Goal: Book appointment/travel/reservation

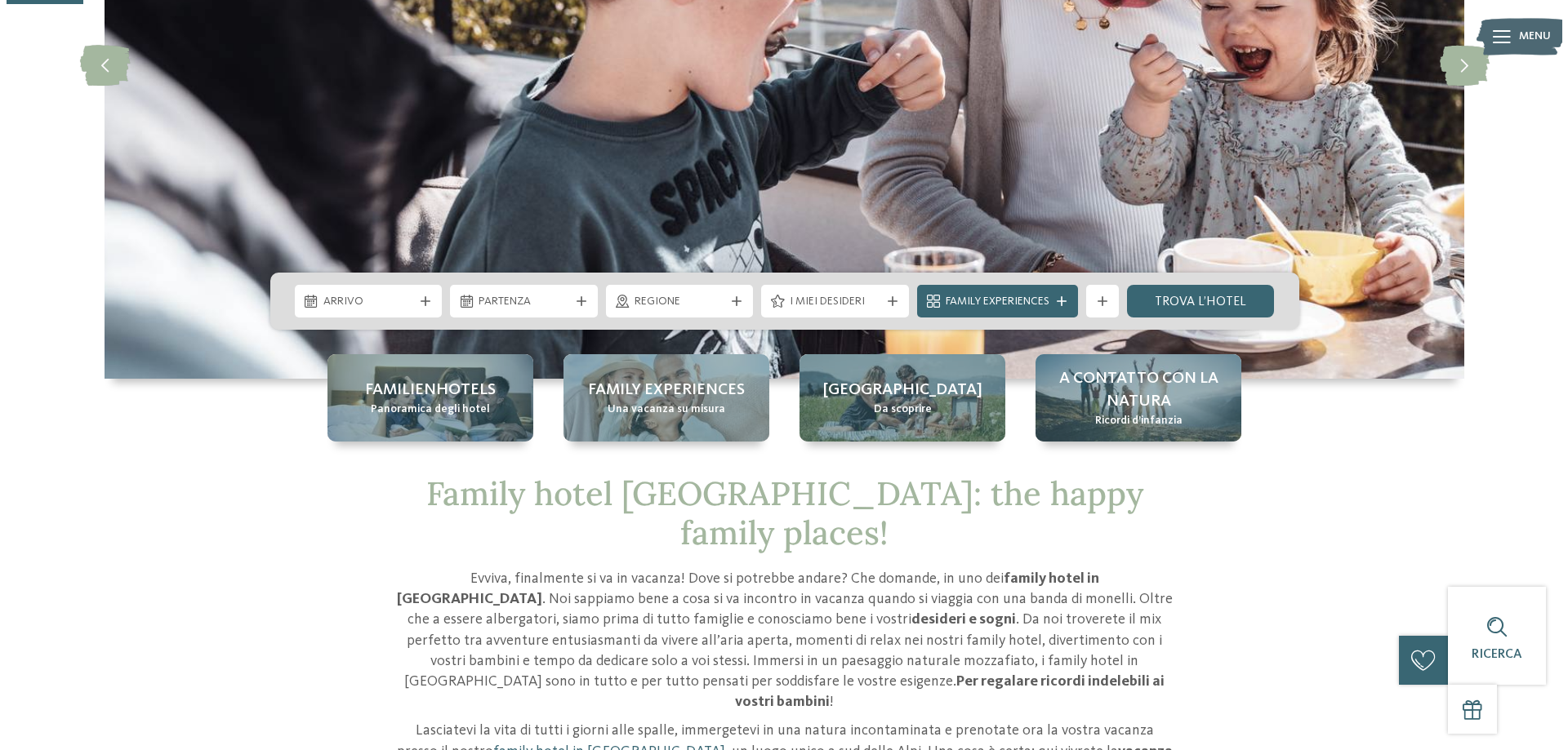
scroll to position [326, 0]
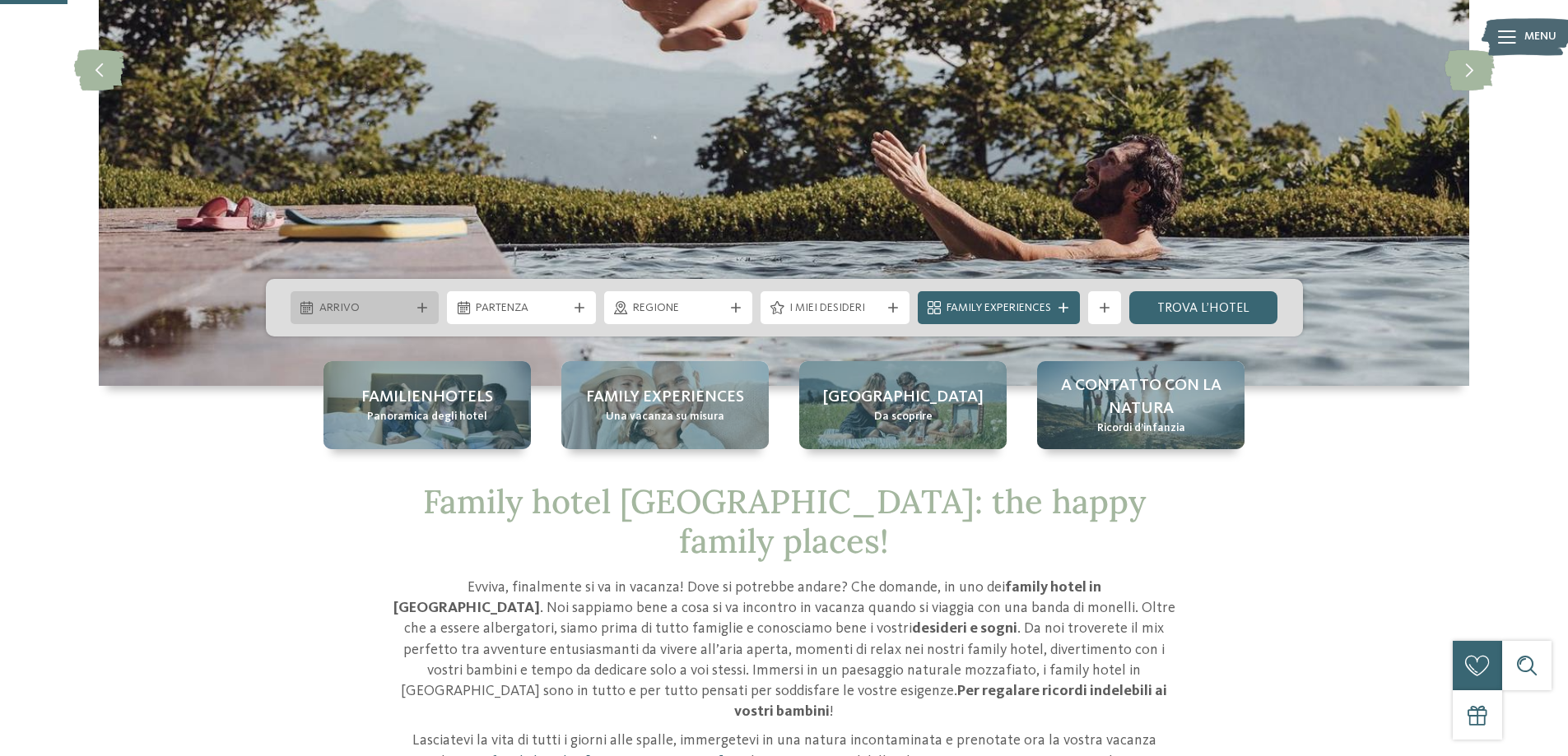
click at [388, 306] on span "Arrivo" at bounding box center [365, 308] width 92 height 16
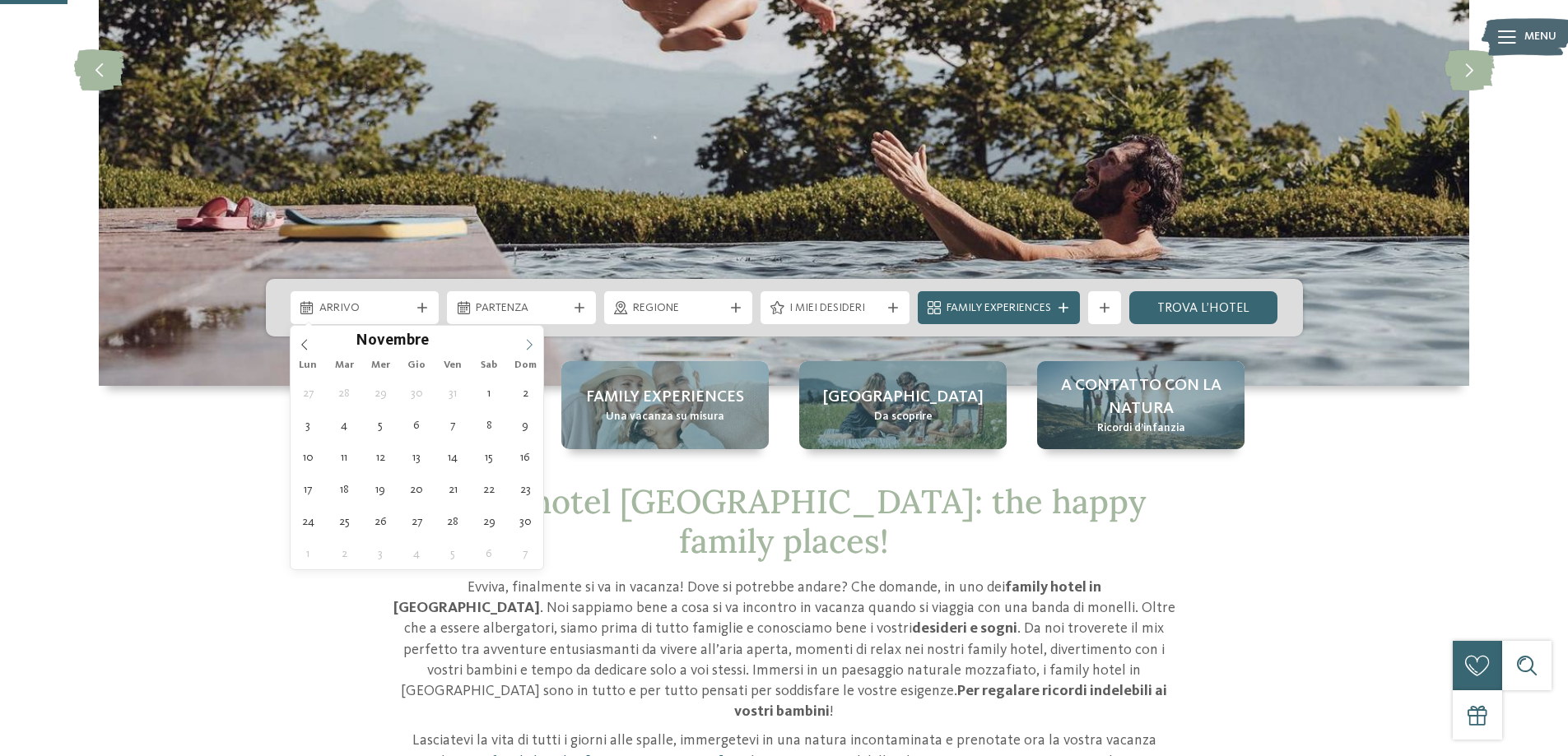
click at [522, 344] on span at bounding box center [529, 340] width 28 height 28
type div "26.12.2025"
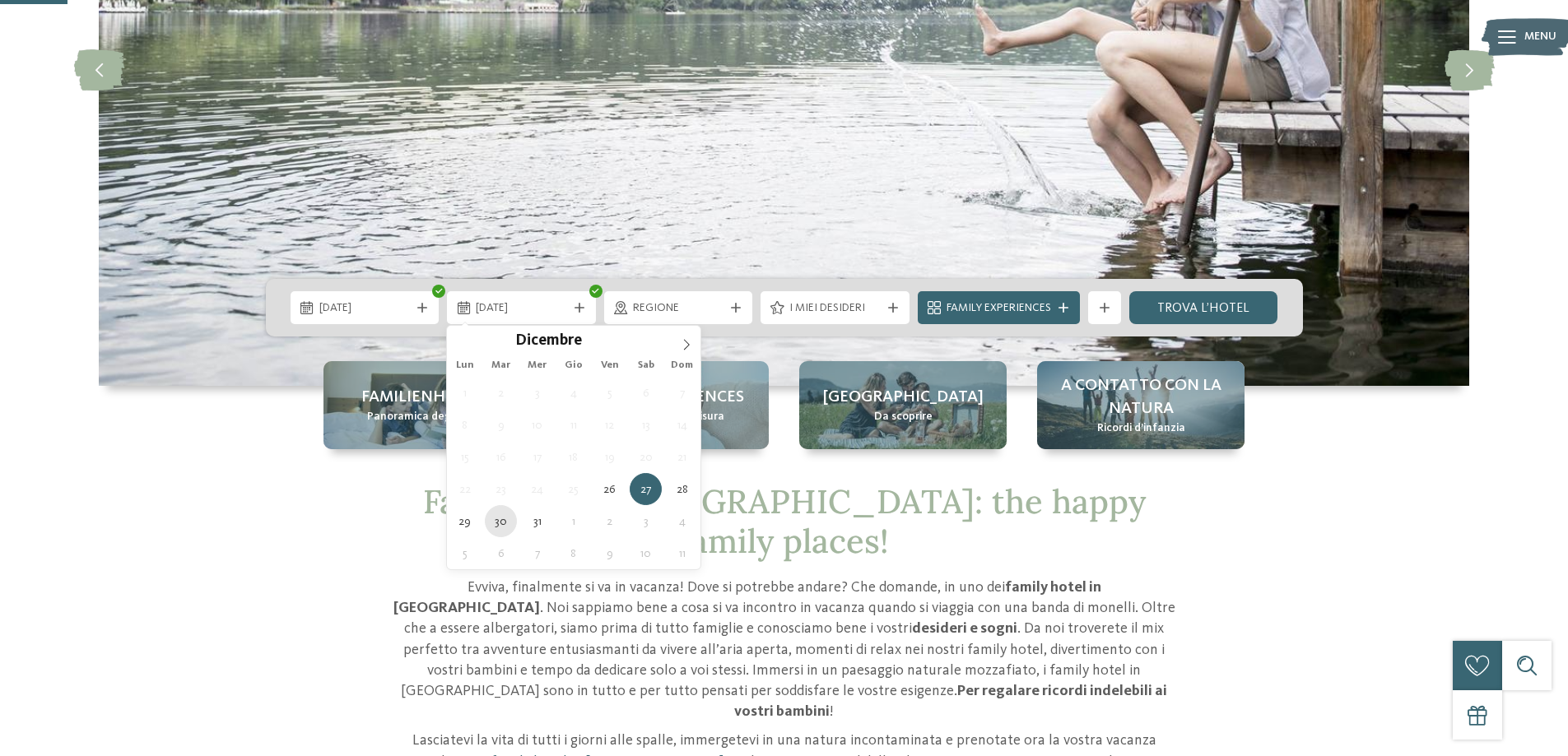
type div "30.12.2025"
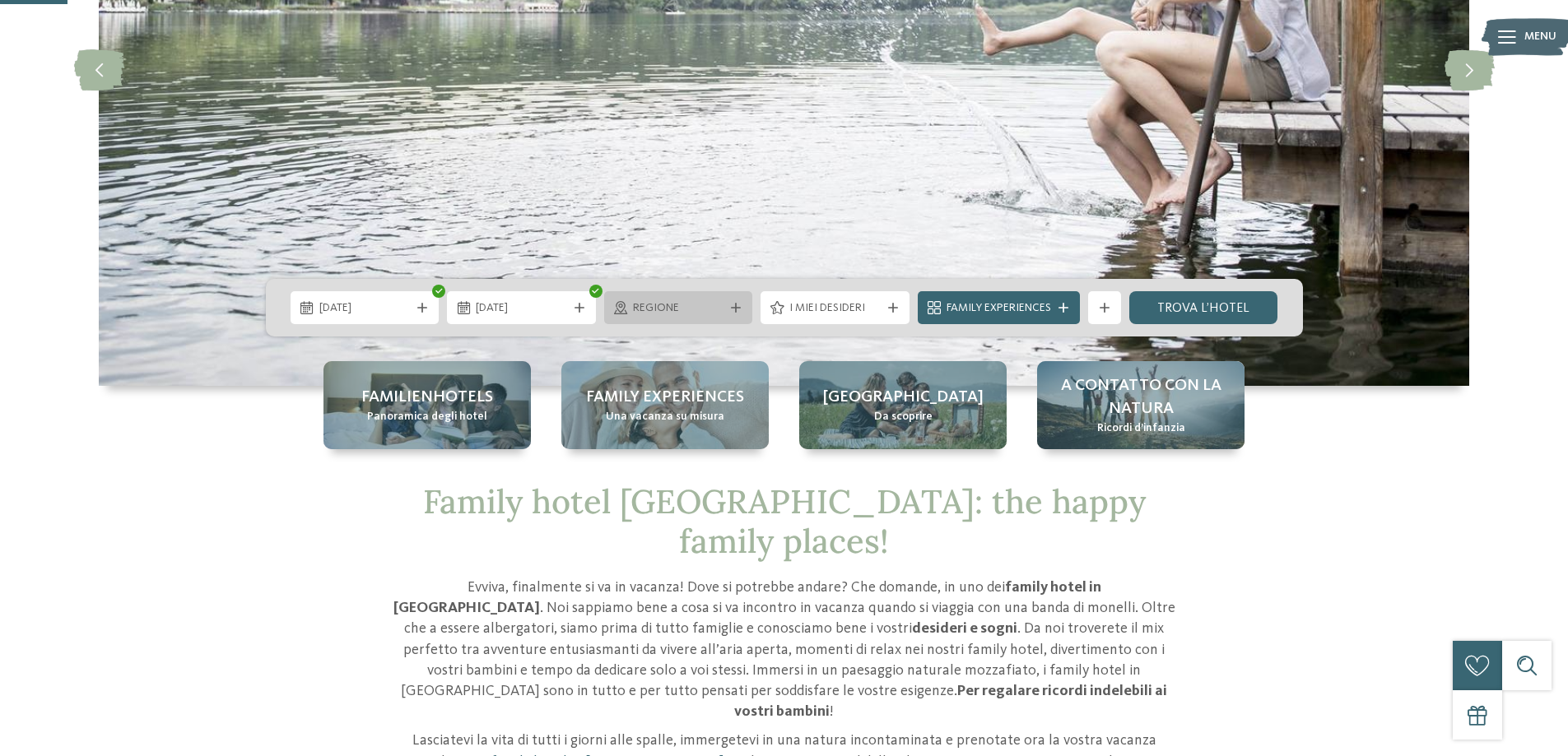
click at [742, 307] on div at bounding box center [735, 307] width 16 height 10
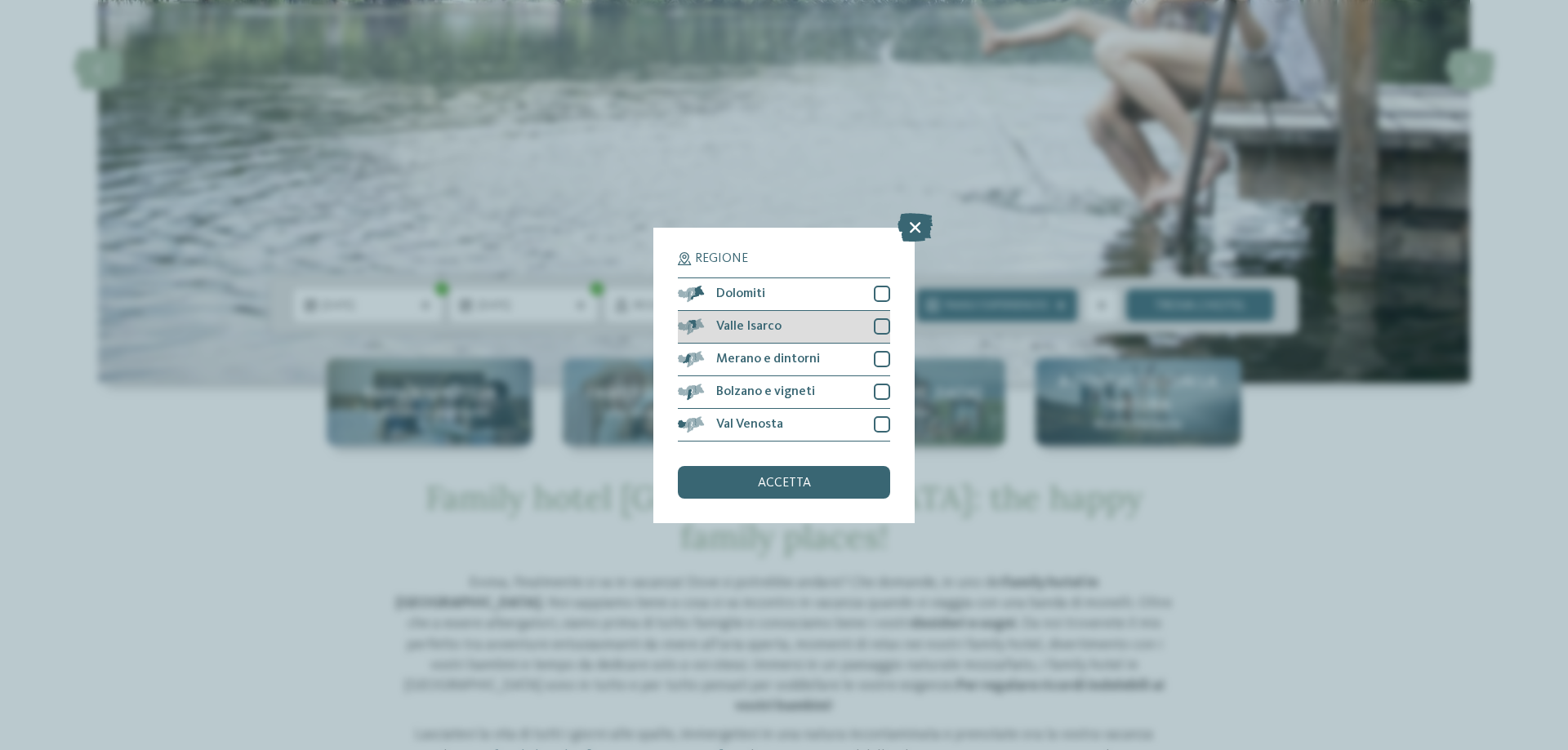
drag, startPoint x: 872, startPoint y: 285, endPoint x: 880, endPoint y: 314, distance: 30.1
click at [873, 285] on div "Dolomiti" at bounding box center [784, 294] width 212 height 33
drag, startPoint x: 883, startPoint y: 327, endPoint x: 886, endPoint y: 351, distance: 24.2
click at [883, 328] on div at bounding box center [882, 326] width 16 height 16
click at [884, 367] on div "Merano e dintorni" at bounding box center [784, 359] width 212 height 33
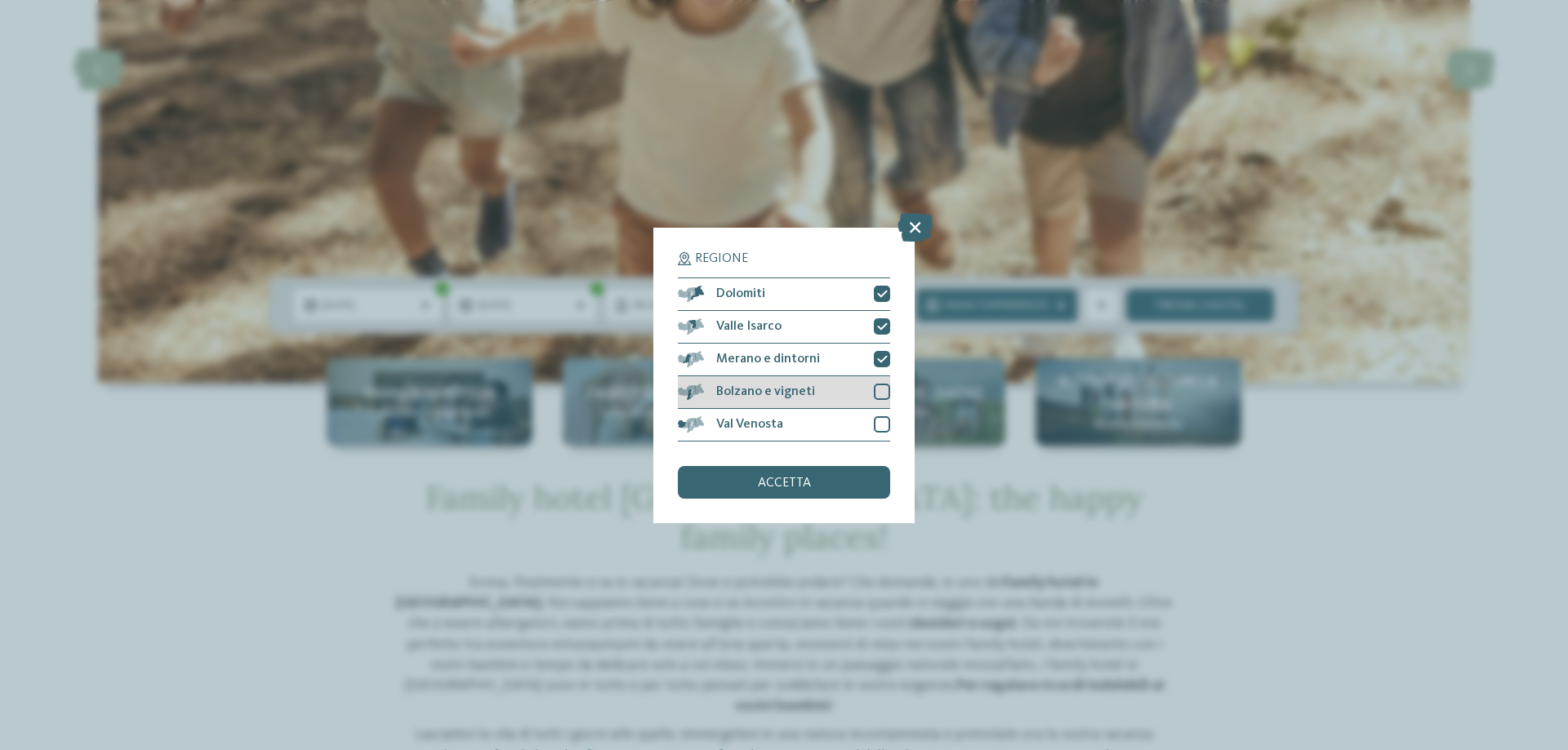
click at [877, 393] on div at bounding box center [882, 391] width 16 height 16
click at [875, 419] on div at bounding box center [882, 424] width 16 height 16
click at [850, 486] on div "accetta" at bounding box center [784, 482] width 212 height 33
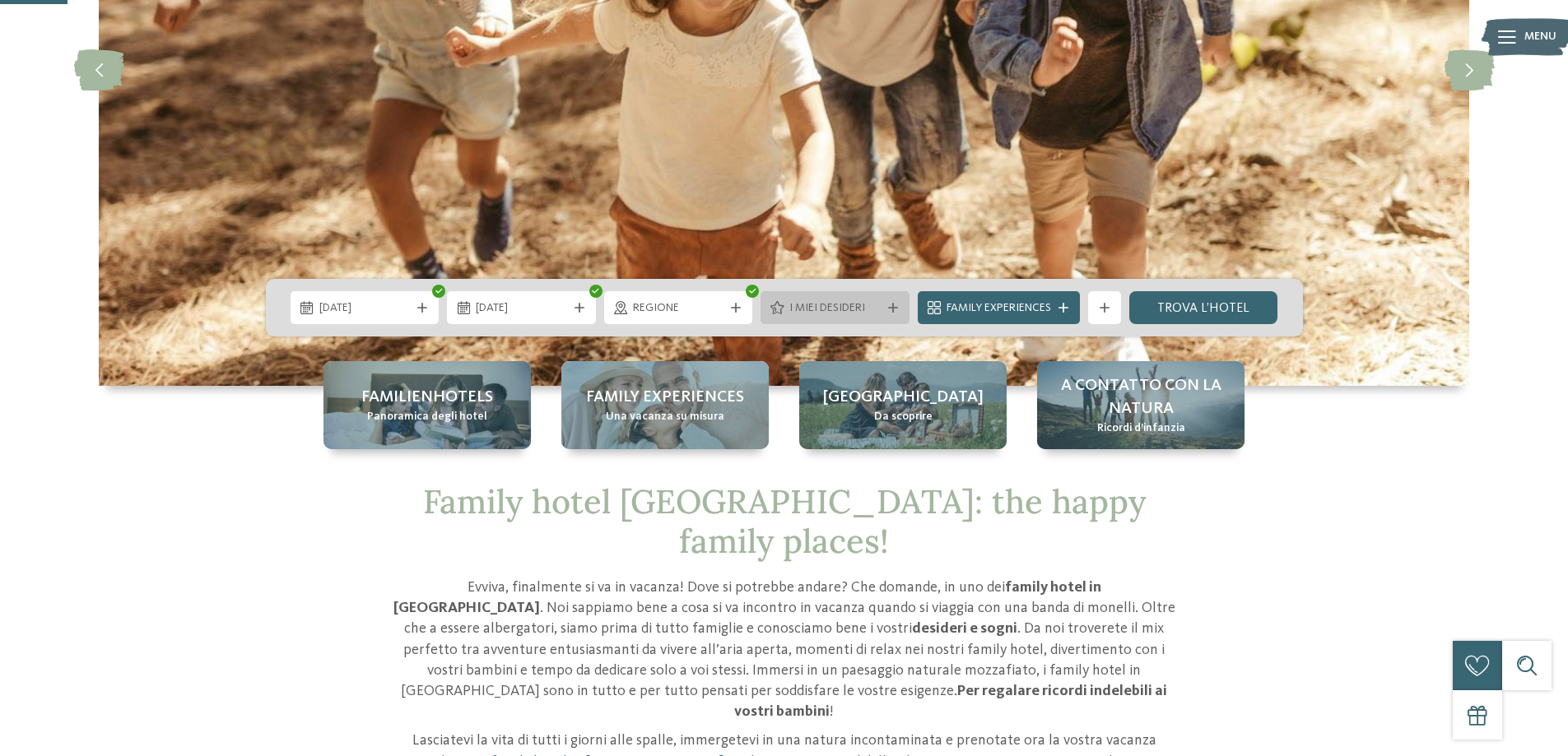
click at [844, 298] on div "I miei desideri" at bounding box center [834, 307] width 100 height 18
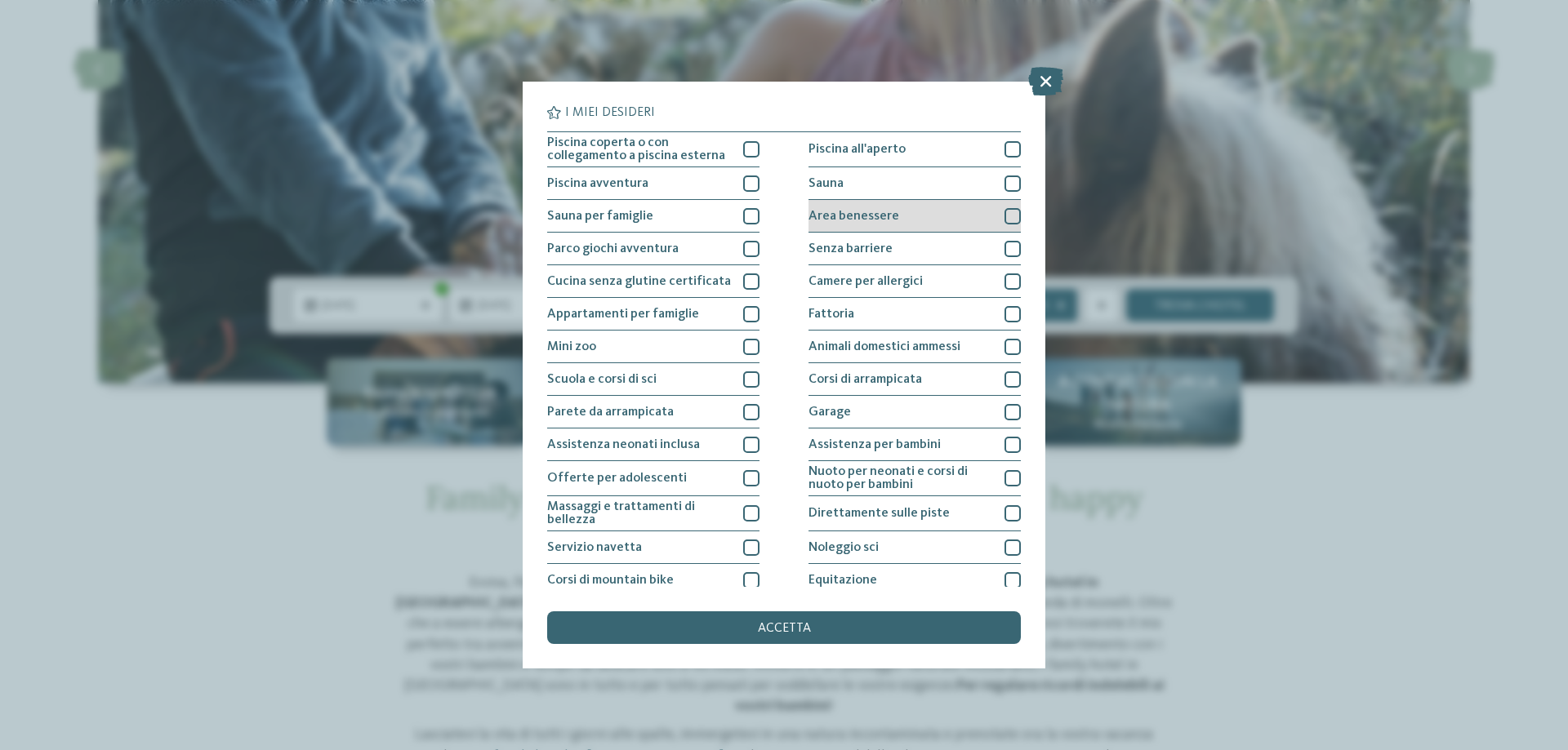
click at [945, 213] on div "Area benessere" at bounding box center [914, 216] width 212 height 33
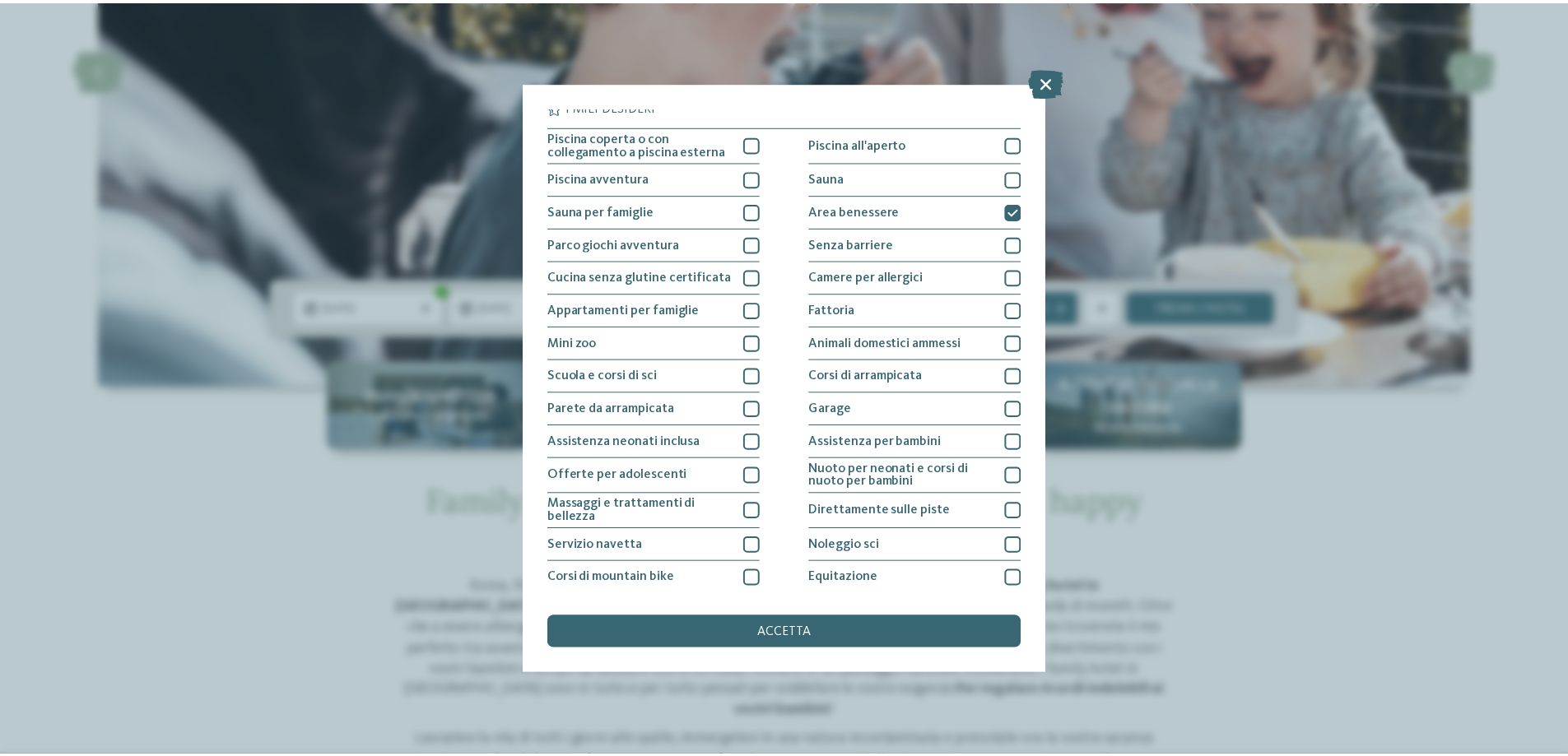
scroll to position [0, 0]
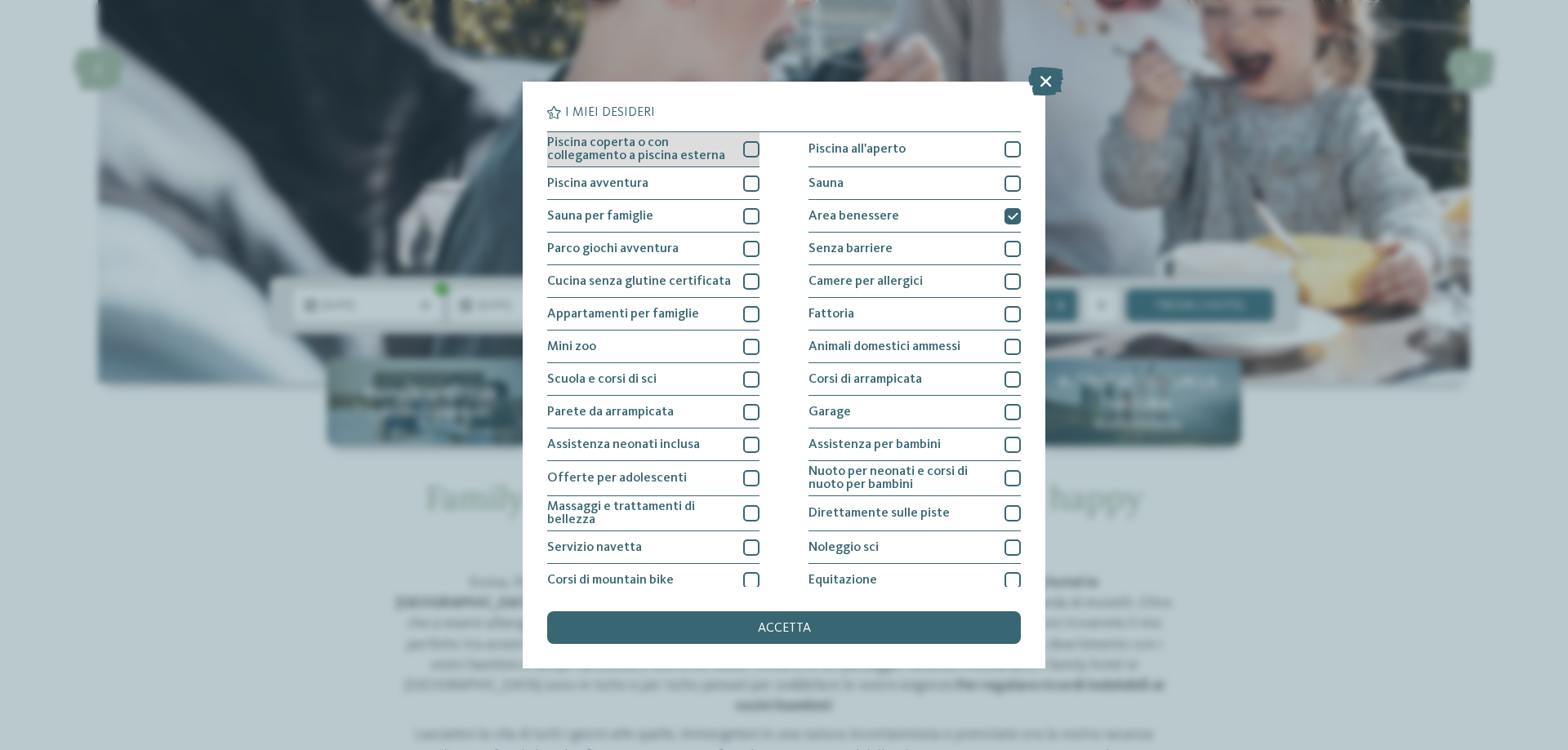
click at [697, 145] on span "Piscina coperta o con collegamento a piscina esterna" at bounding box center [639, 149] width 184 height 26
click at [741, 633] on div "accetta" at bounding box center [783, 628] width 474 height 33
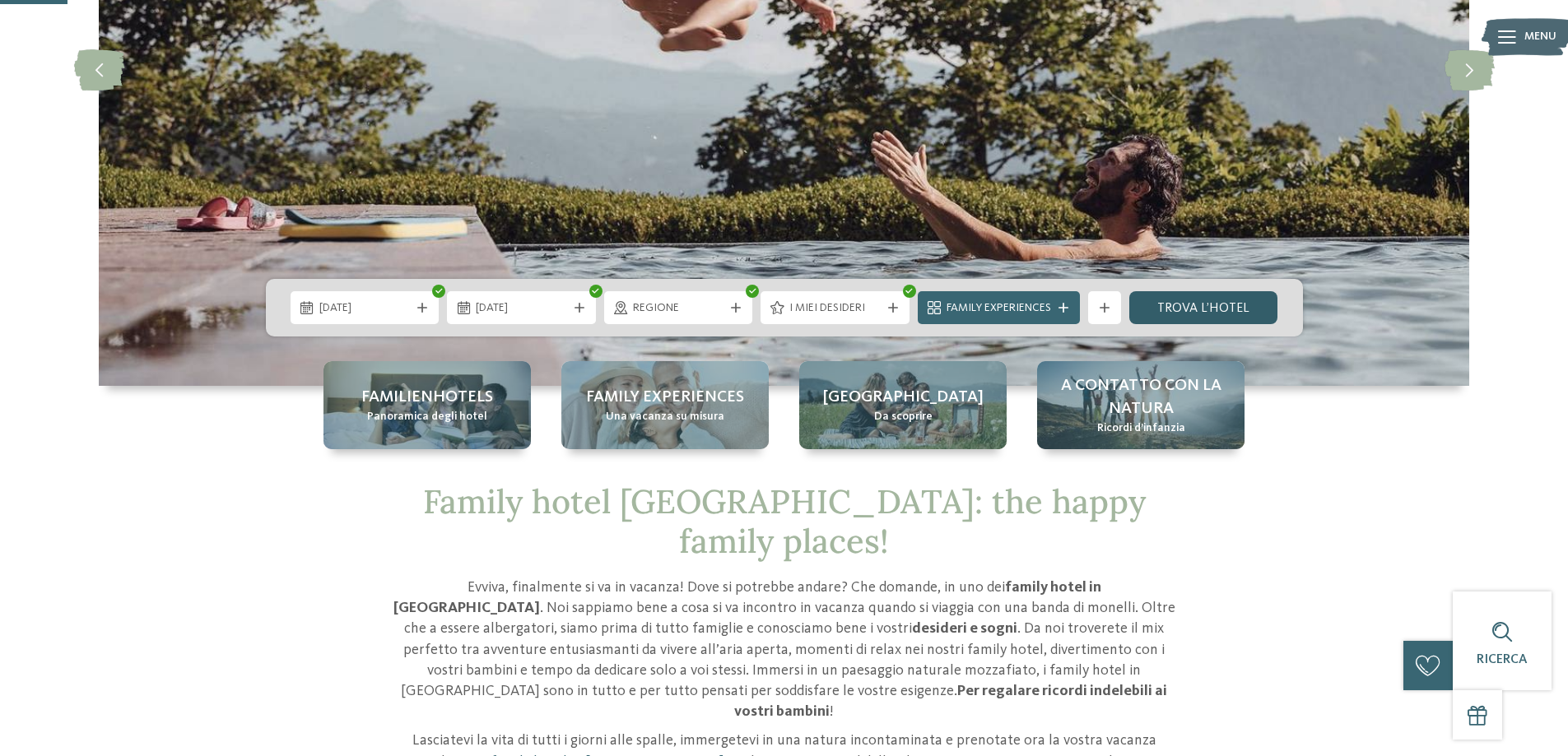
click at [1200, 313] on link "trova l’hotel" at bounding box center [1204, 307] width 149 height 33
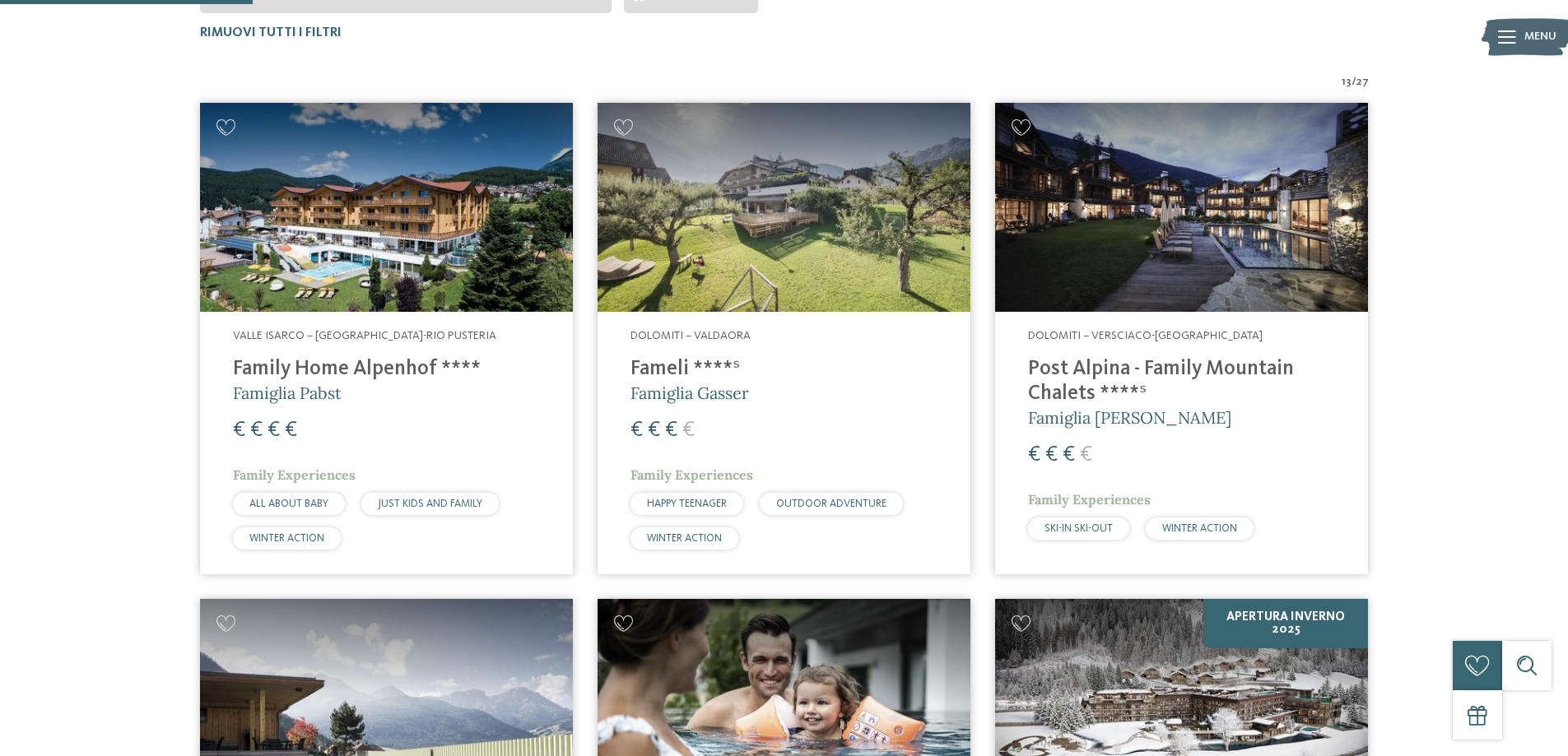
scroll to position [170, 0]
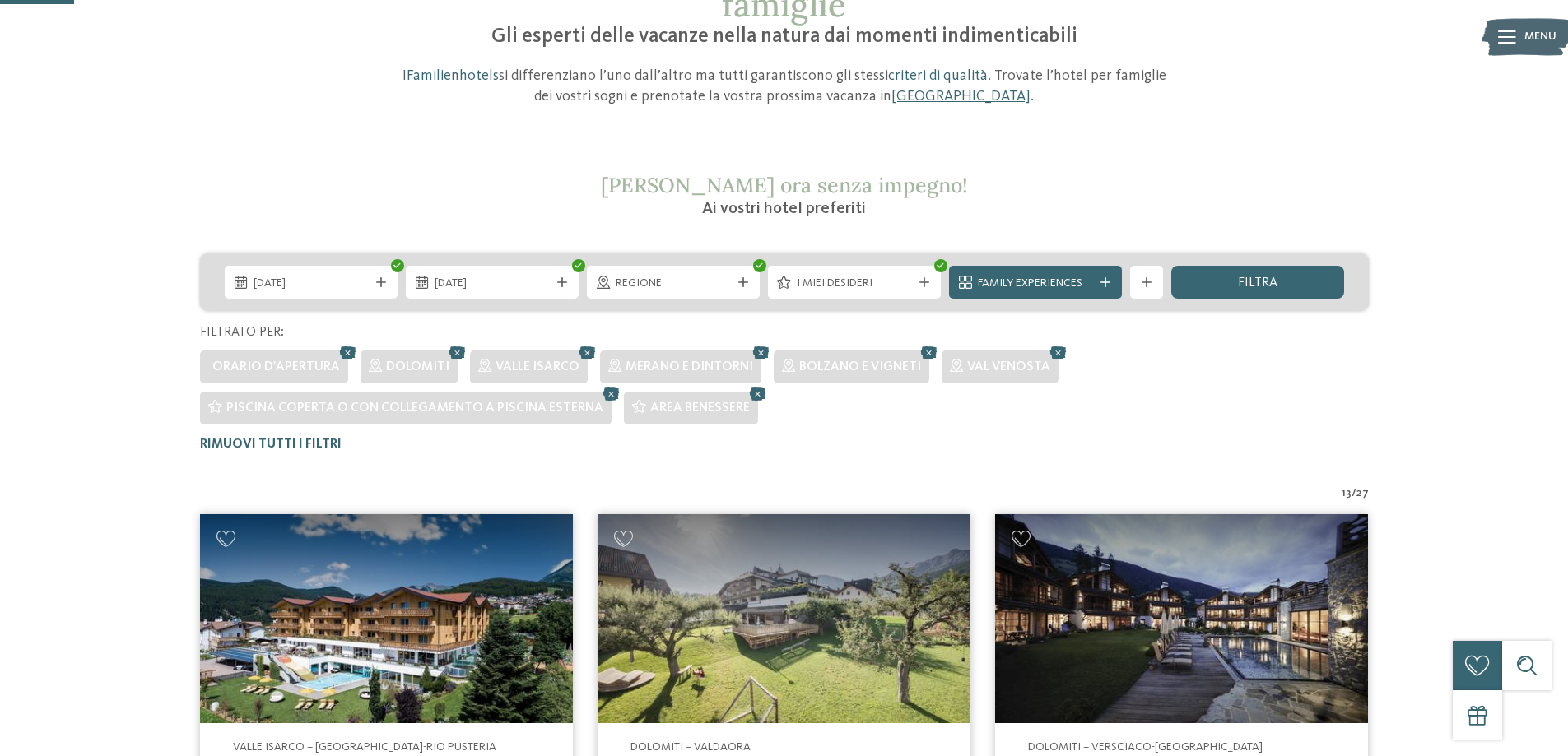
click at [1049, 288] on span "Family Experiences" at bounding box center [1036, 284] width 115 height 16
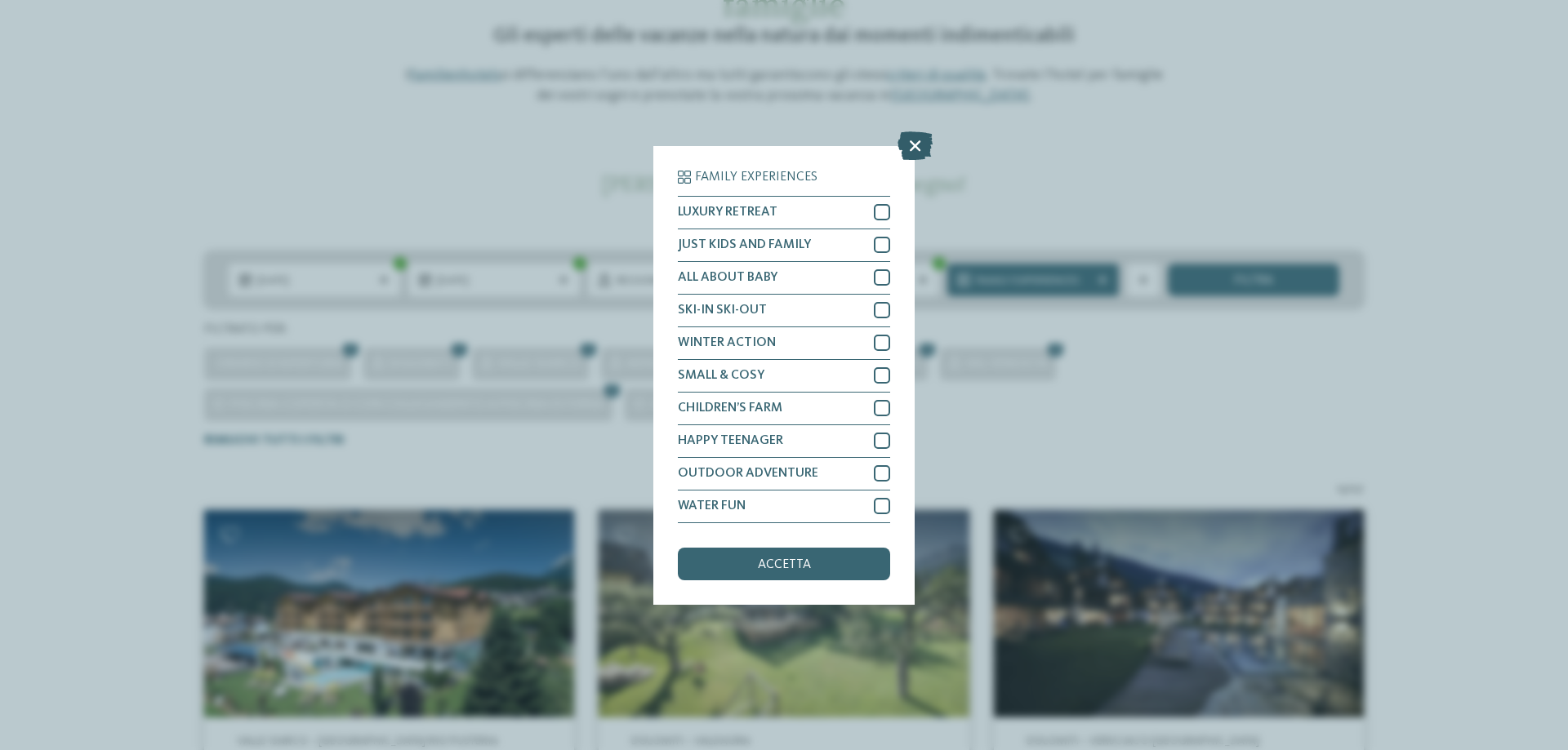
click at [912, 144] on icon at bounding box center [914, 144] width 35 height 29
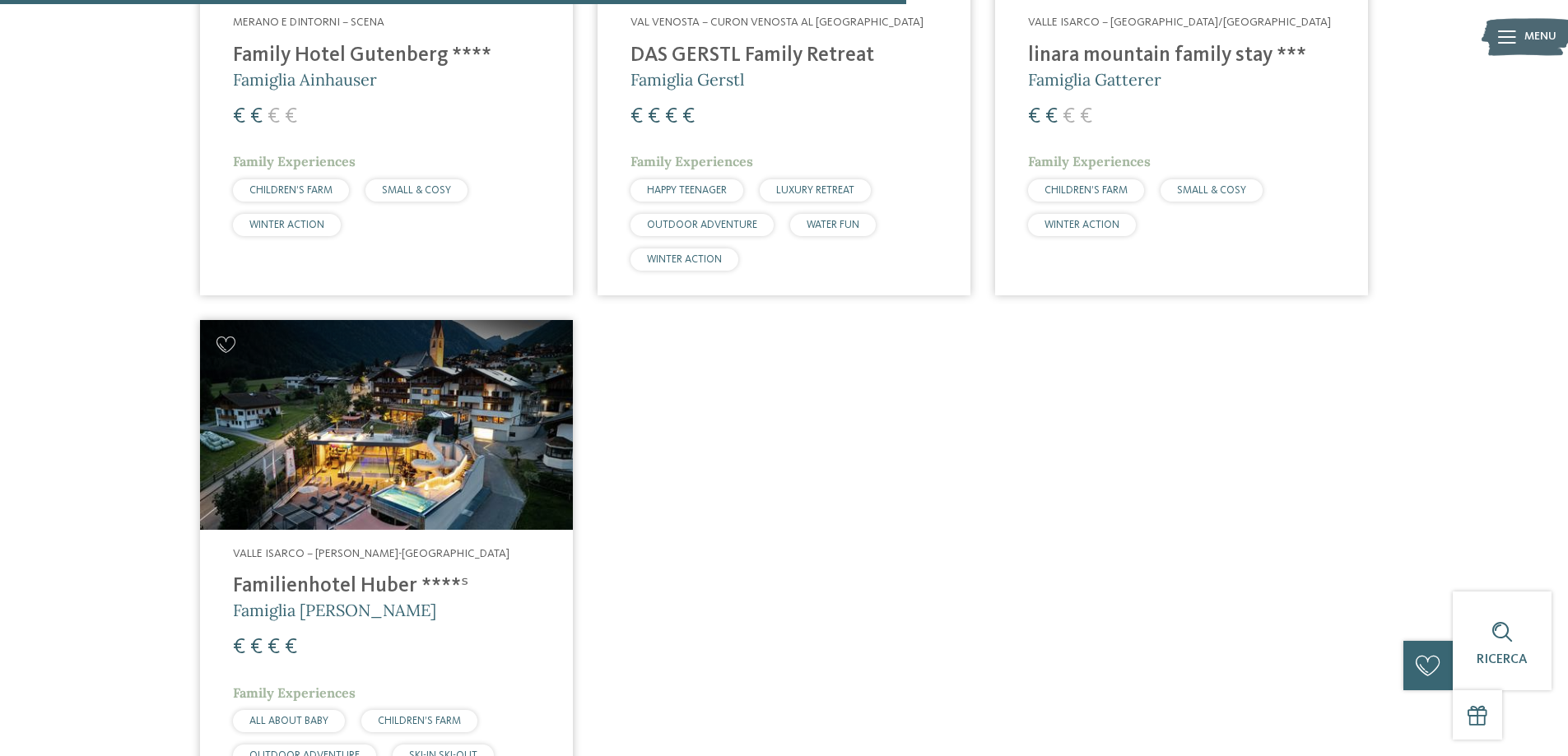
scroll to position [2638, 0]
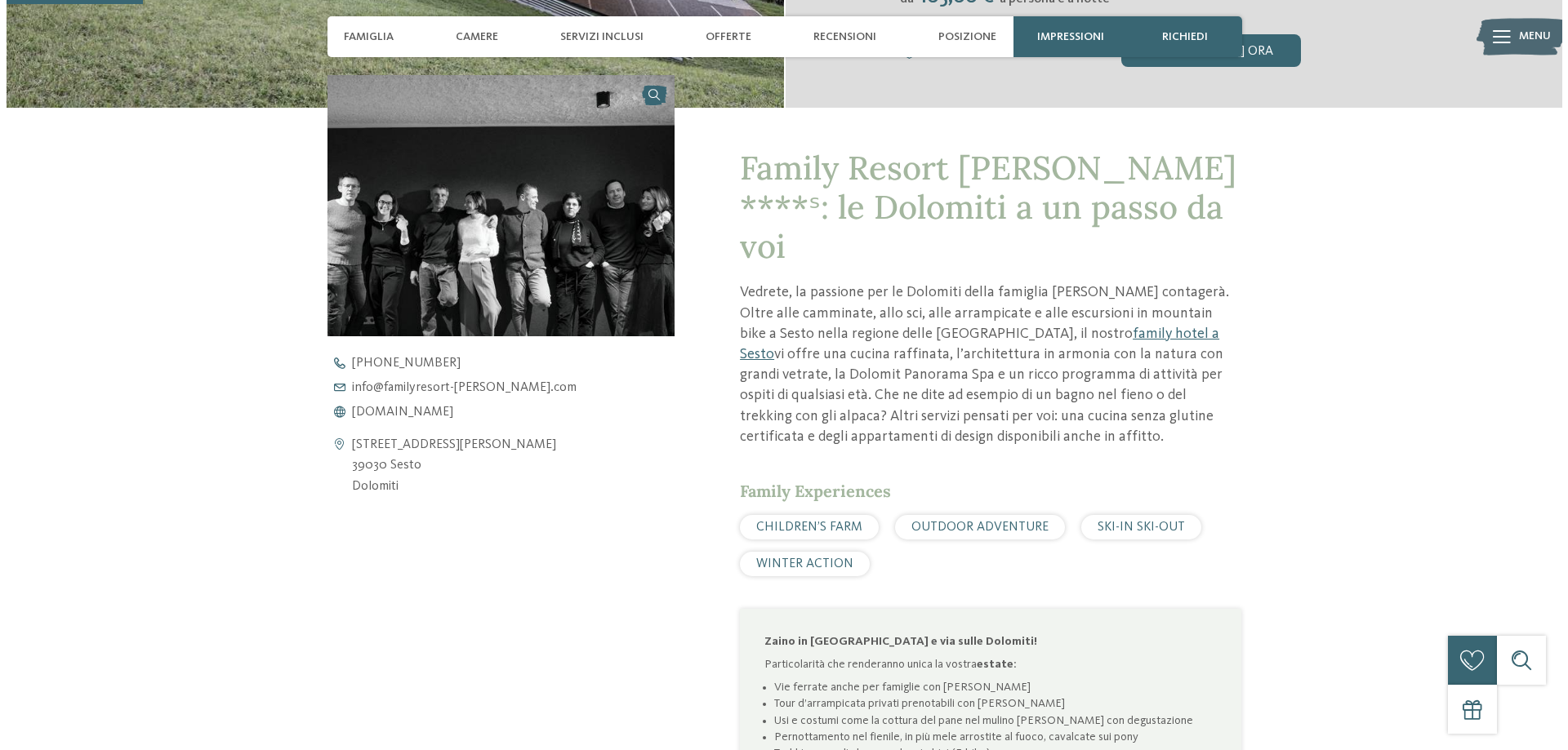
scroll to position [735, 0]
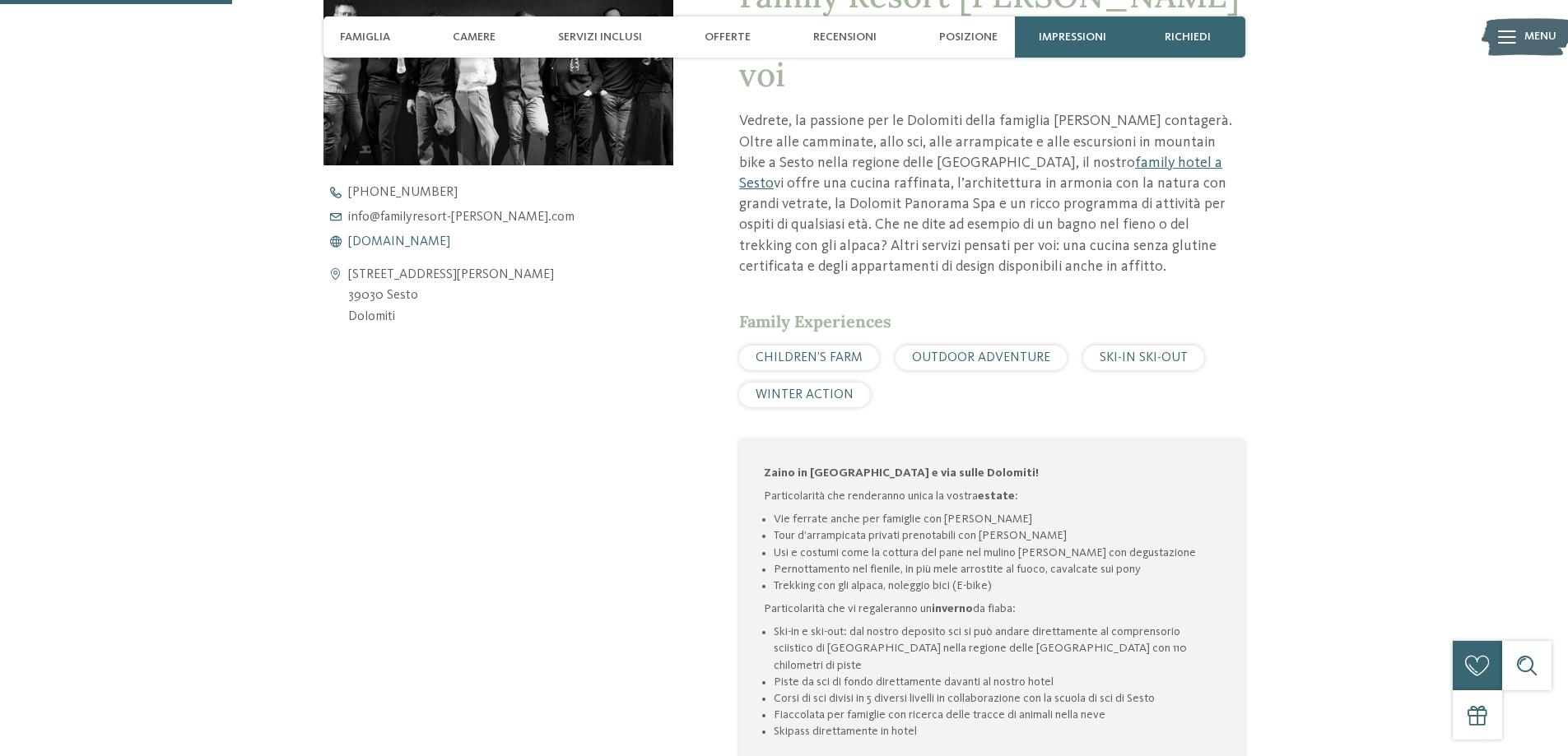
click at [450, 236] on span "[DOMAIN_NAME]" at bounding box center [399, 242] width 102 height 13
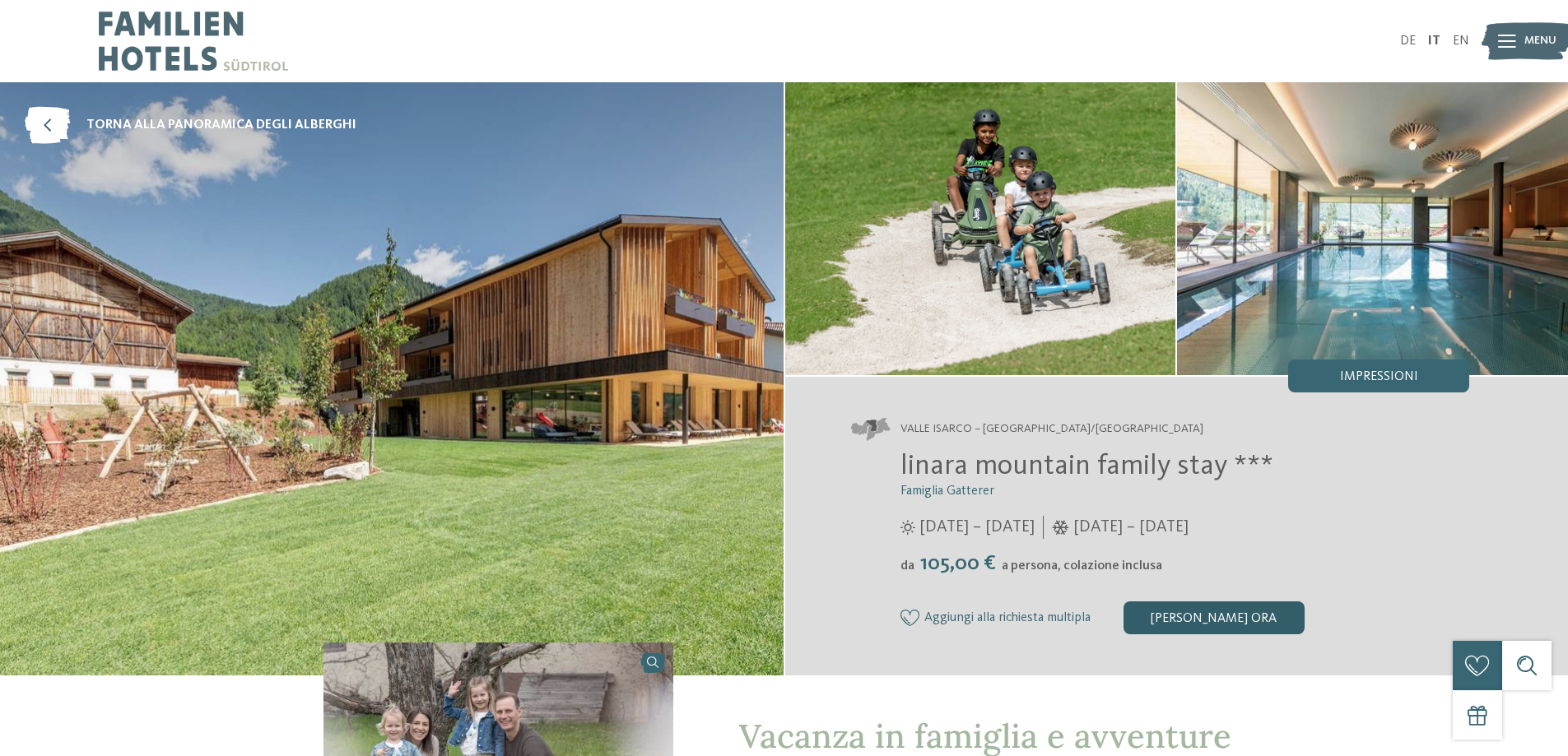
click at [1183, 614] on div "[PERSON_NAME] ora" at bounding box center [1214, 618] width 181 height 33
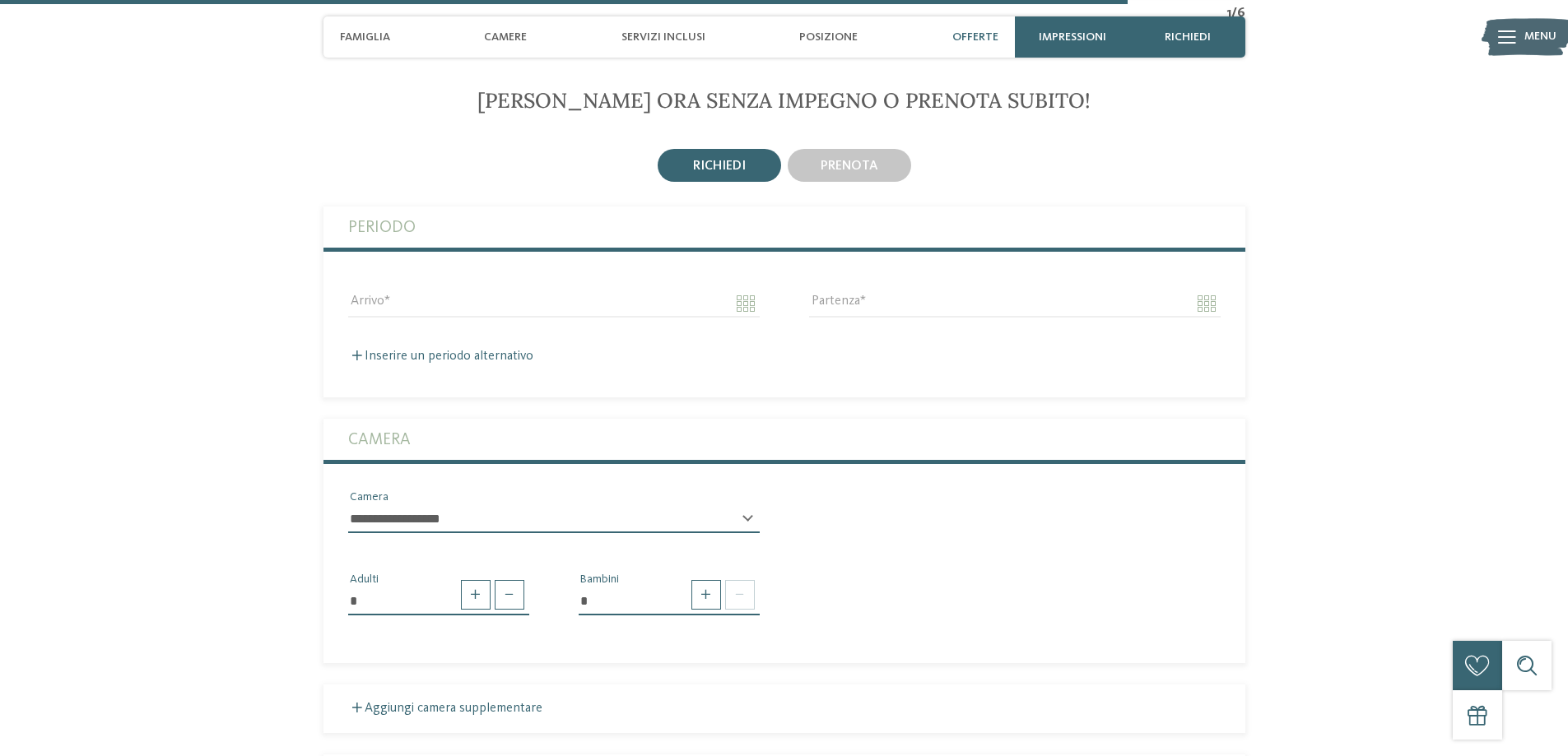
scroll to position [3820, 0]
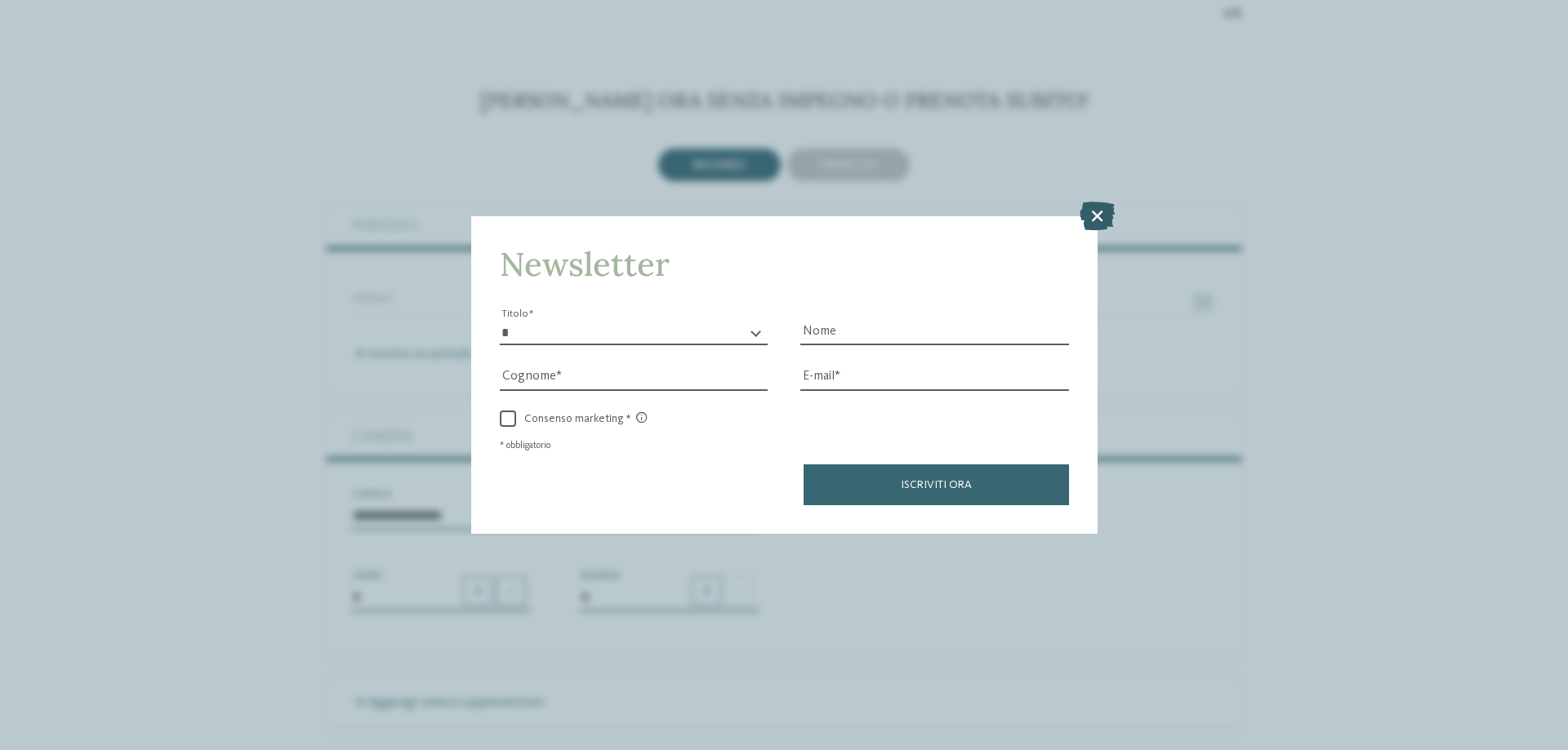
click at [1095, 220] on icon at bounding box center [1096, 216] width 35 height 29
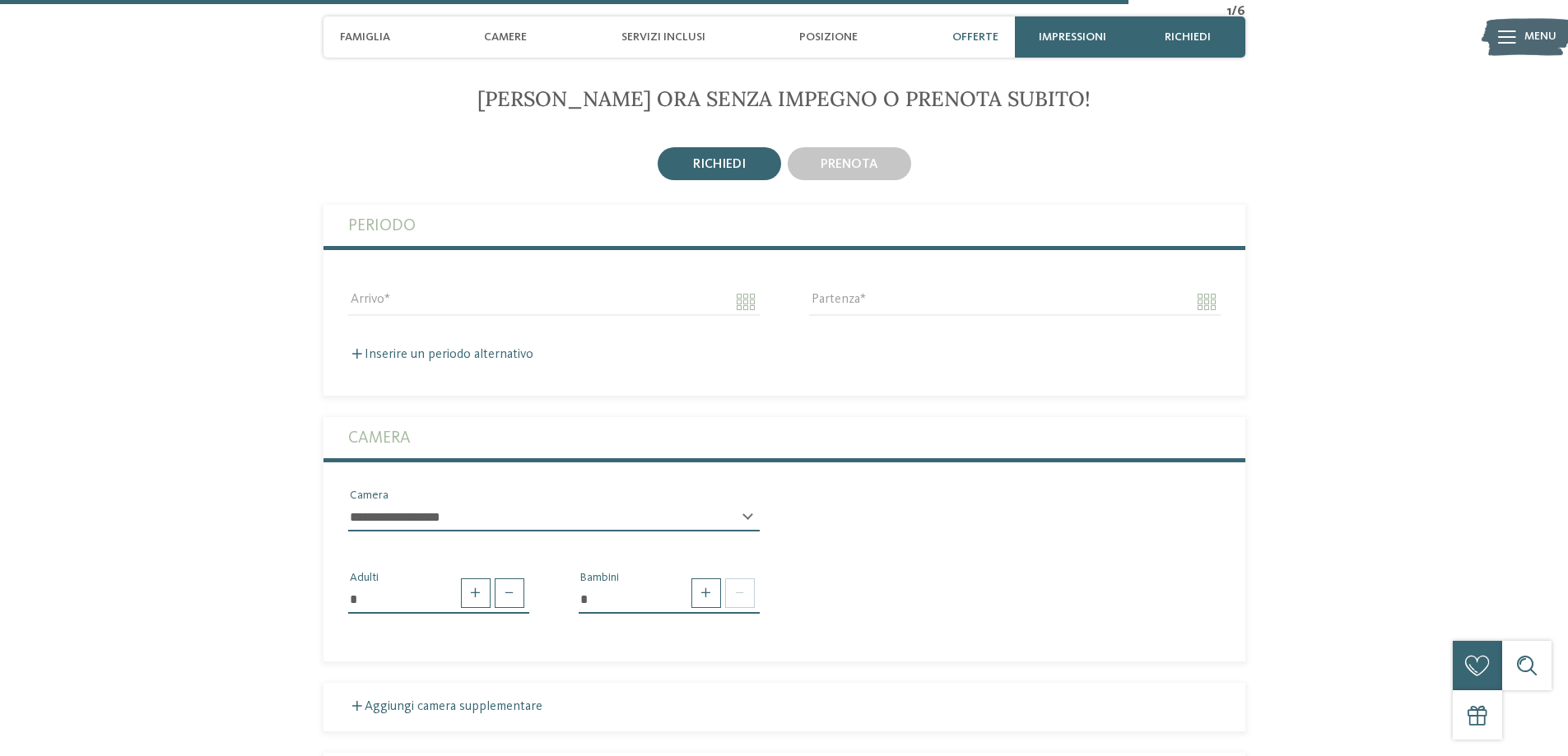
click at [981, 34] on span "Offerte" at bounding box center [975, 38] width 46 height 14
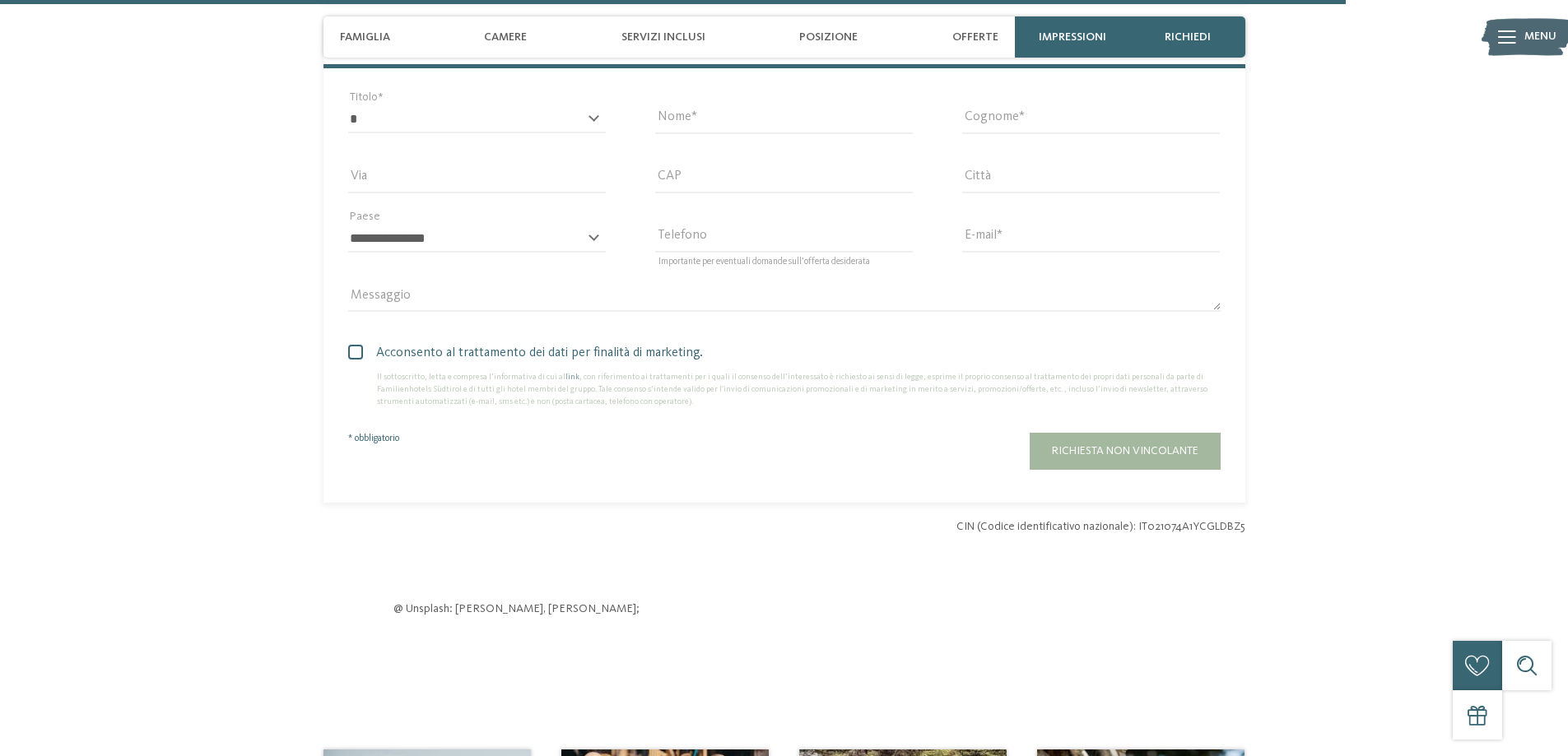
scroll to position [5044, 0]
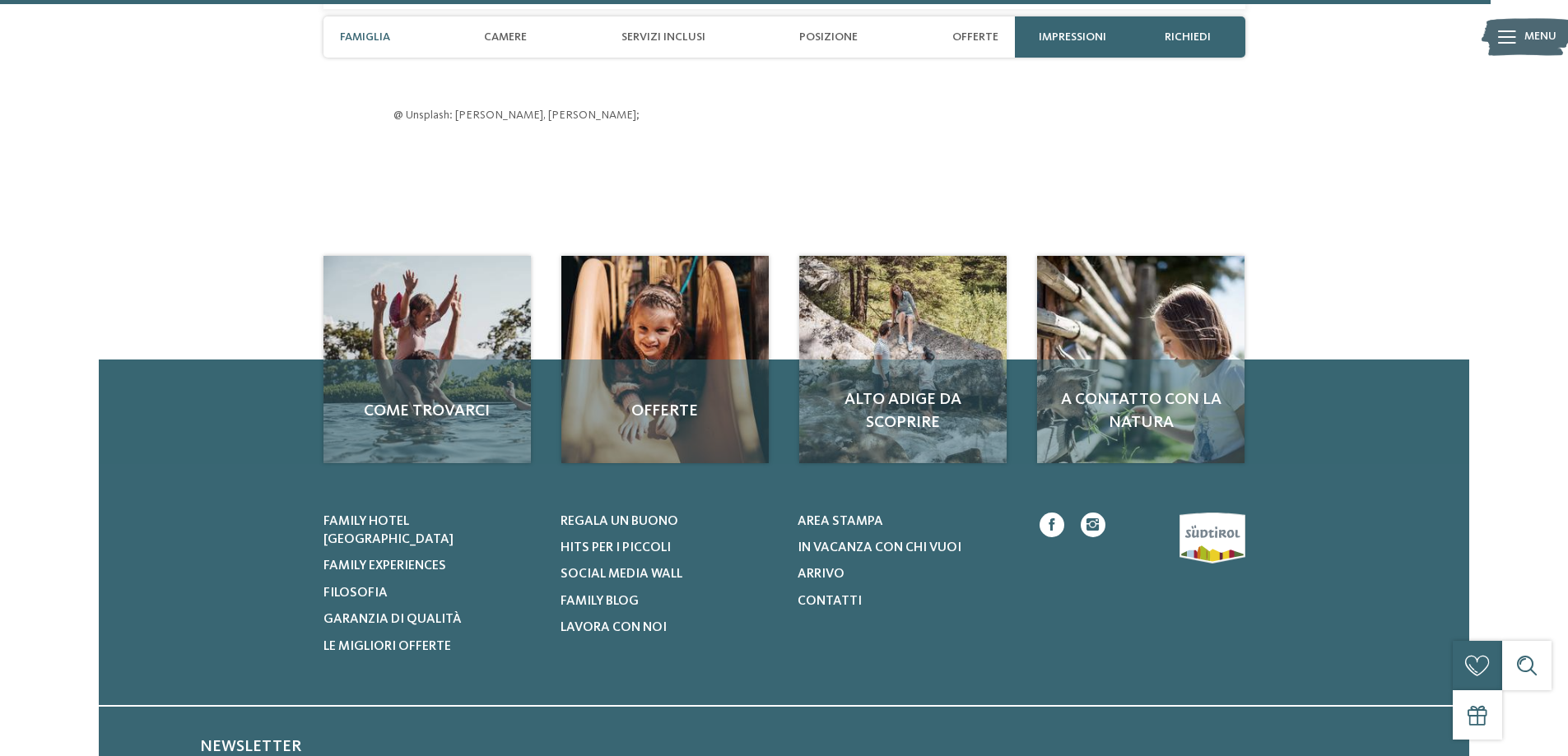
click at [375, 40] on span "Famiglia" at bounding box center [365, 38] width 50 height 14
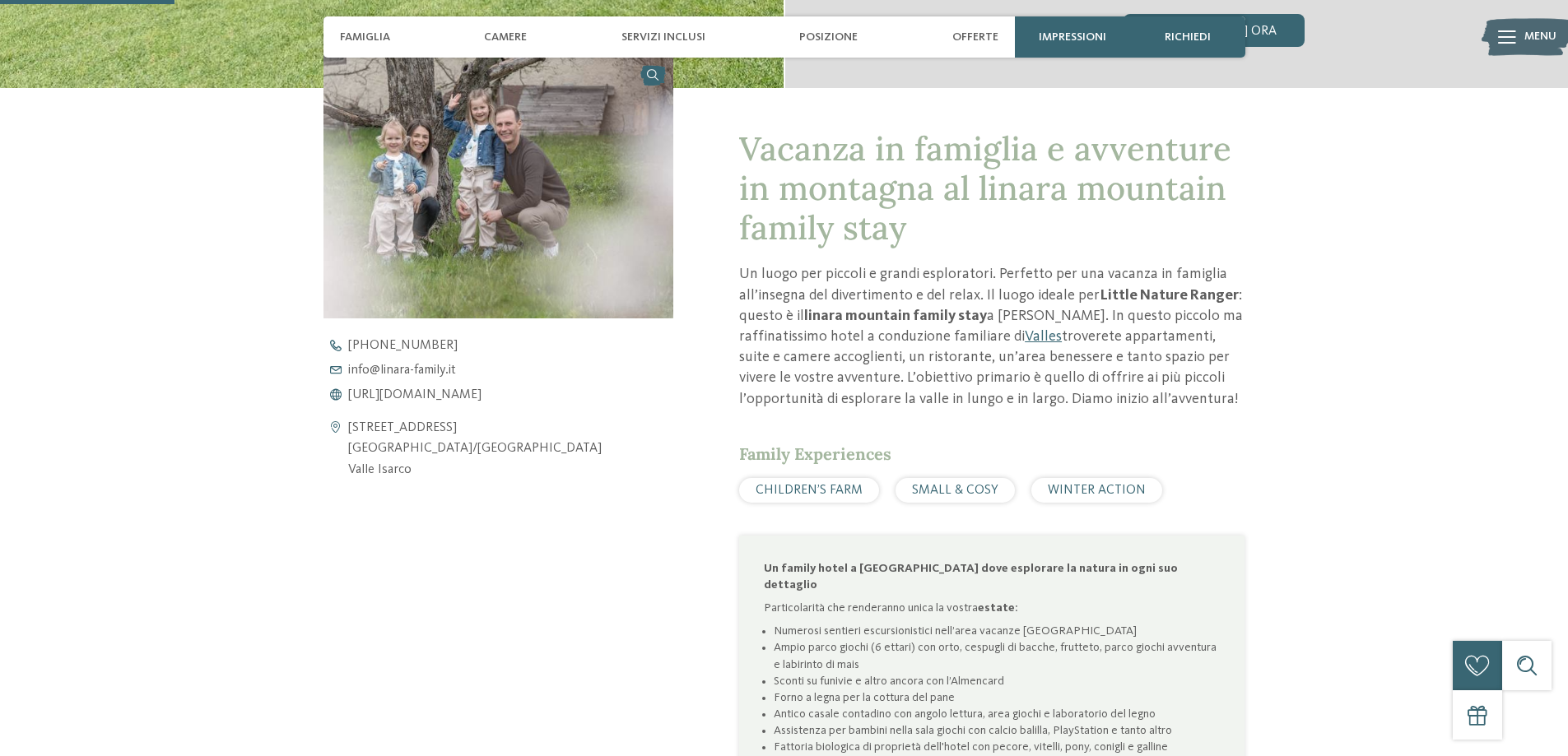
scroll to position [585, 0]
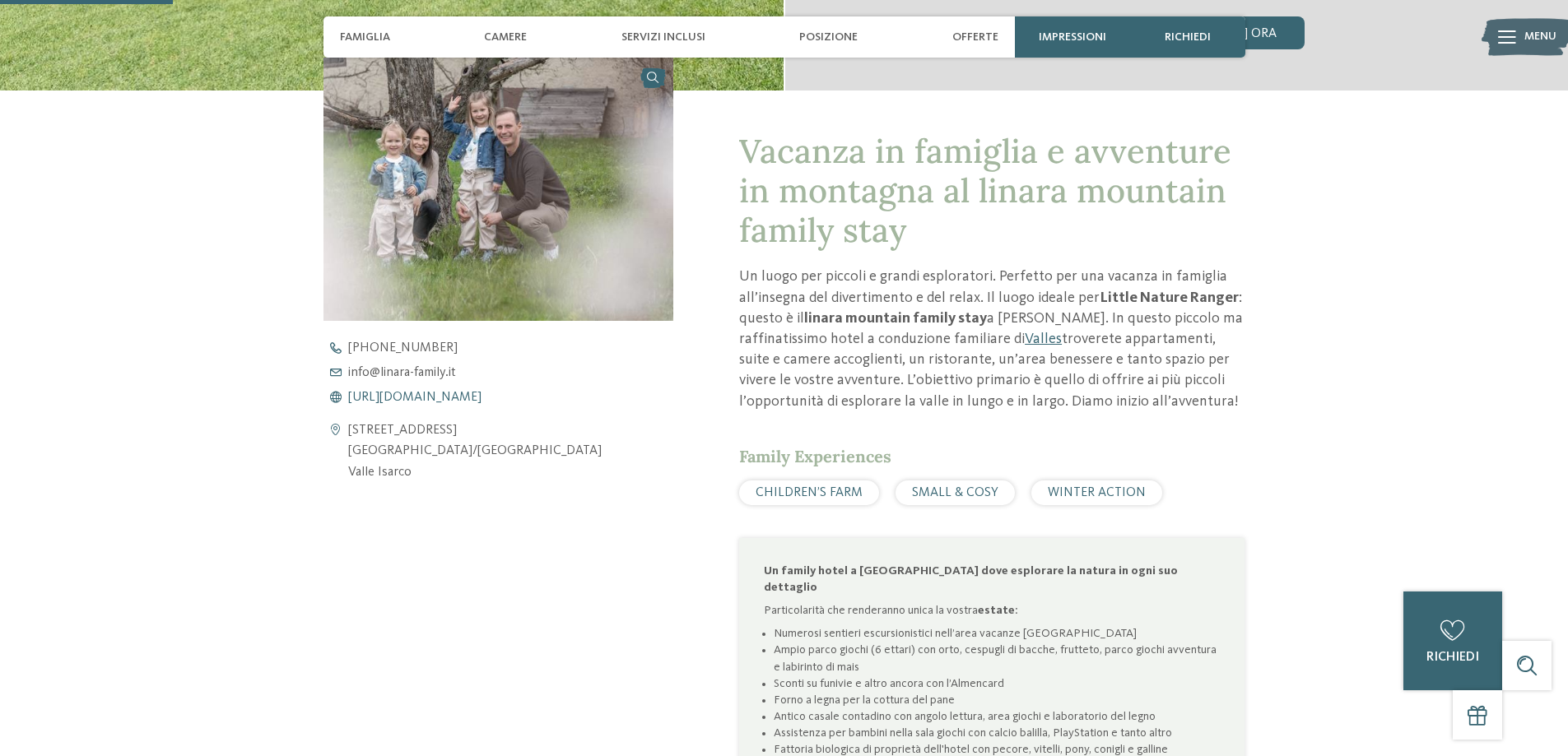
click at [437, 399] on span "https://www.linara-family.it/it" at bounding box center [414, 397] width 133 height 13
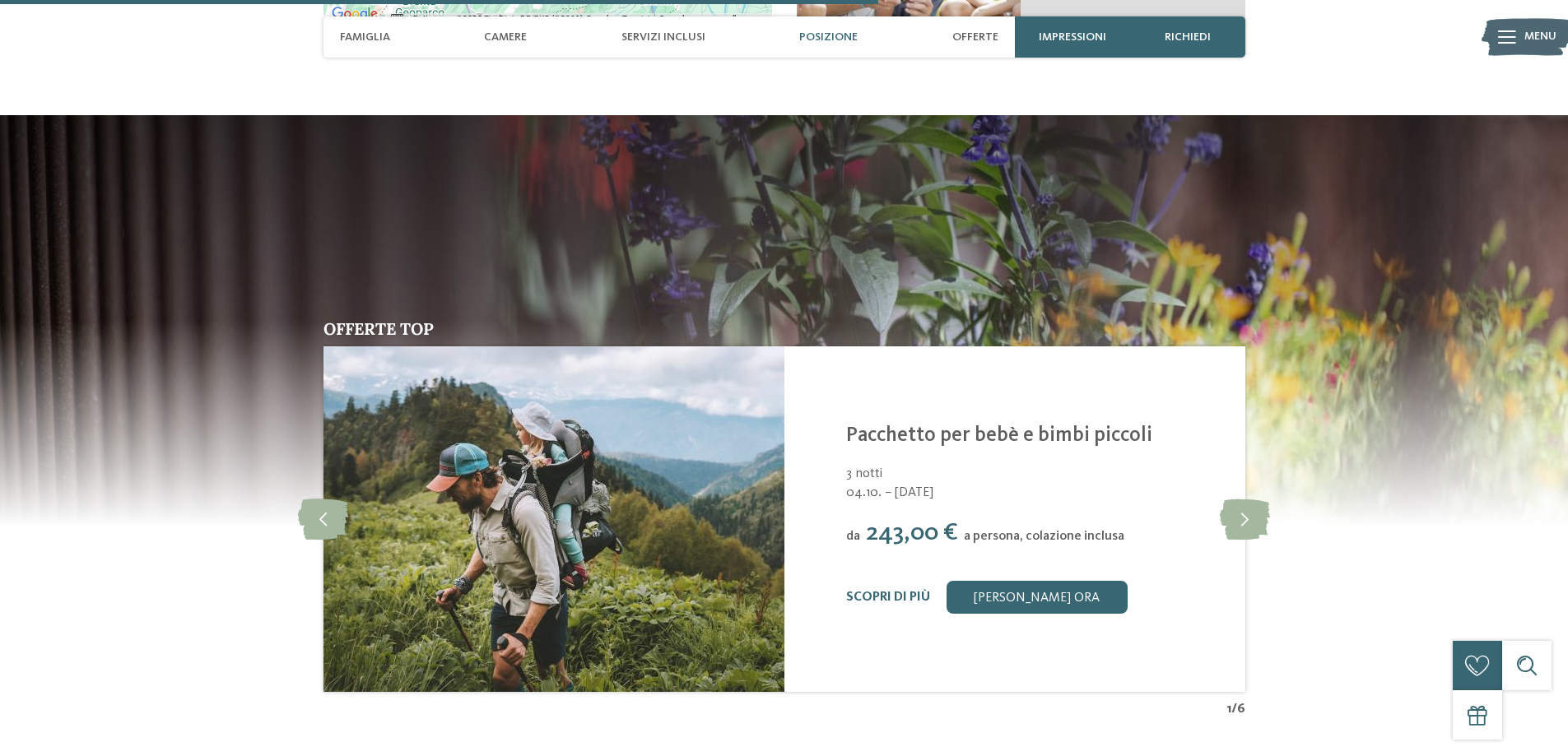
scroll to position [3301, 0]
